Goal: Register for event/course

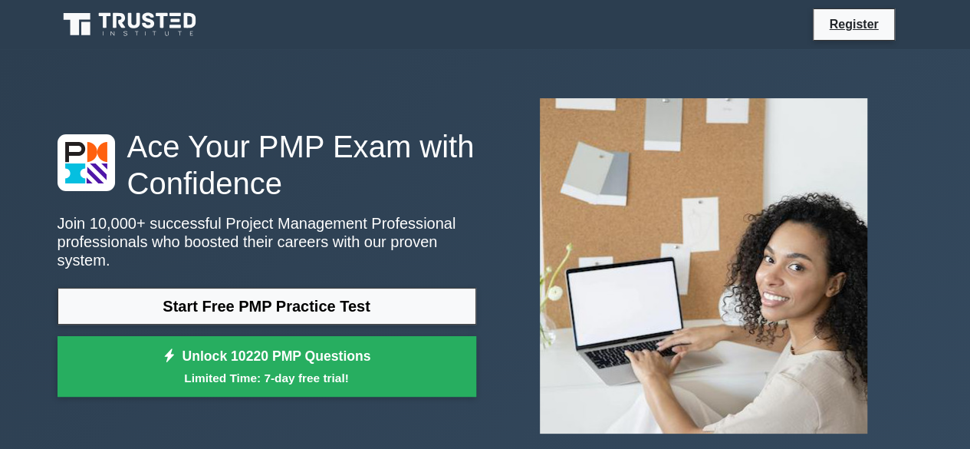
click at [288, 300] on link "Start Free PMP Practice Test" at bounding box center [267, 306] width 419 height 37
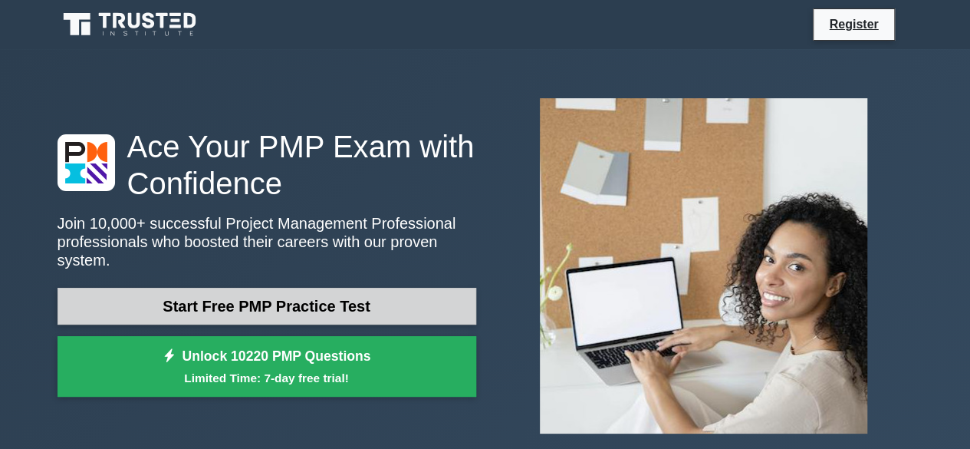
click at [235, 299] on link "Start Free PMP Practice Test" at bounding box center [267, 306] width 419 height 37
